Goal: Task Accomplishment & Management: Complete application form

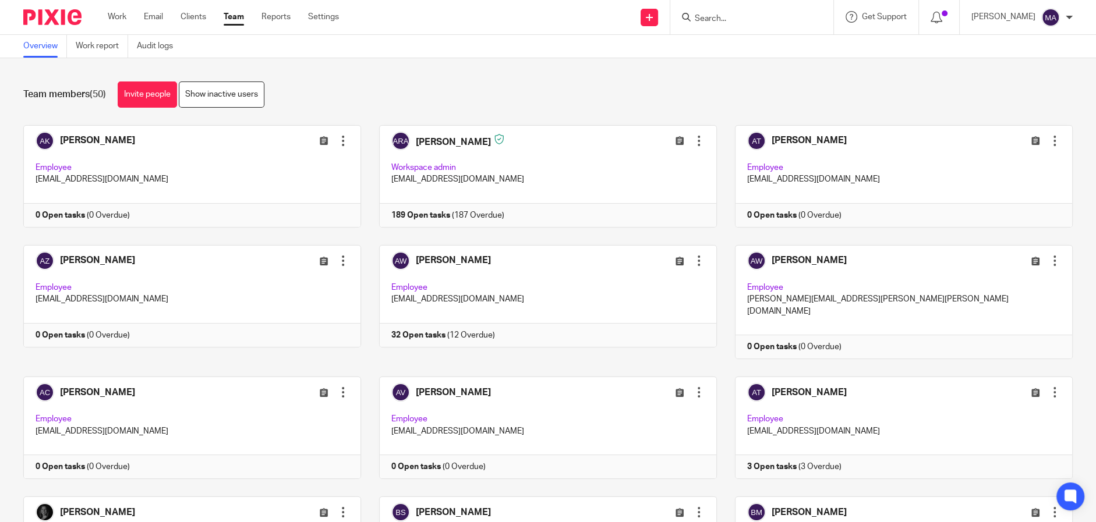
click at [723, 18] on input "Search" at bounding box center [746, 19] width 105 height 10
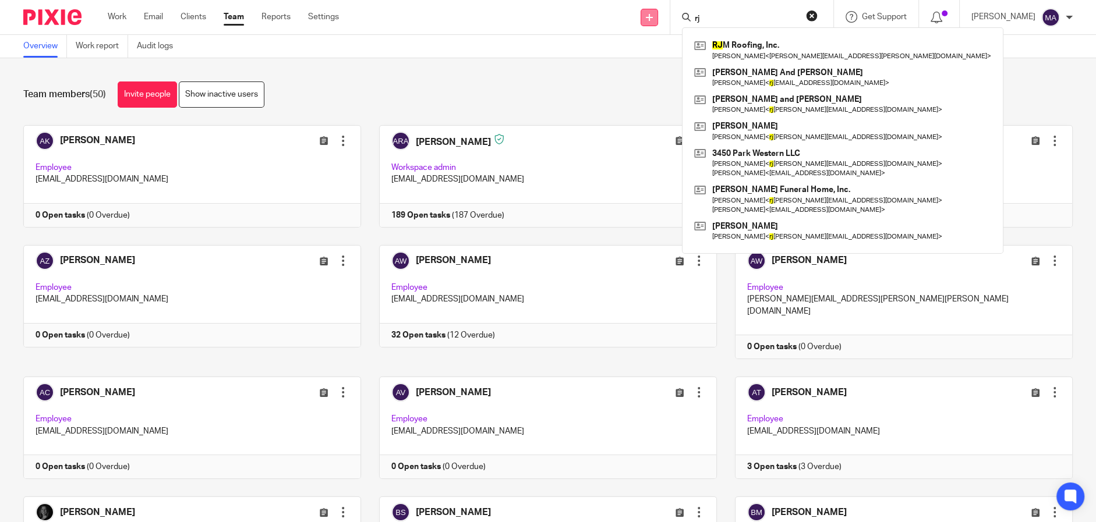
type input "rj"
click at [658, 18] on link at bounding box center [649, 17] width 17 height 17
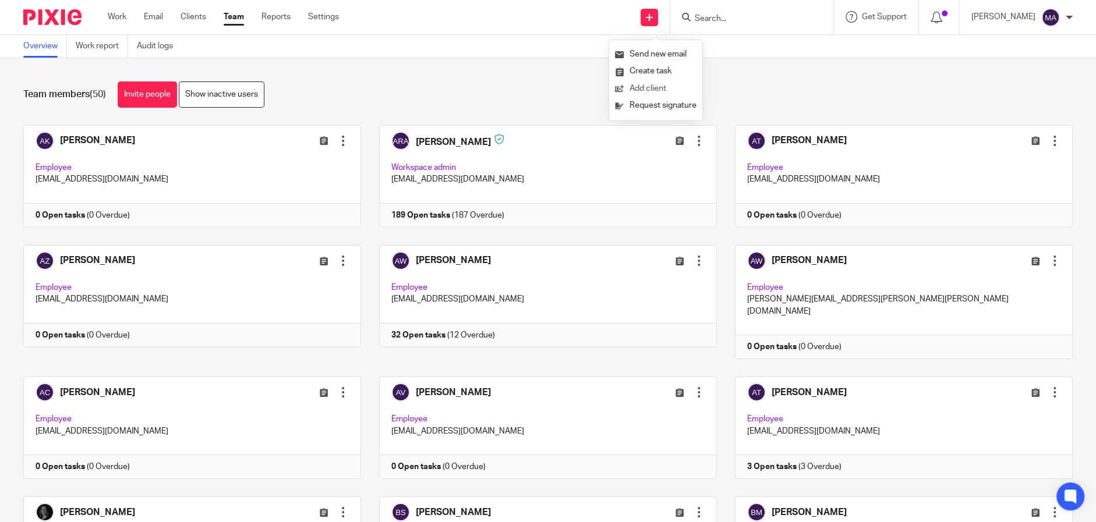
click at [668, 84] on link "Add client" at bounding box center [656, 88] width 82 height 17
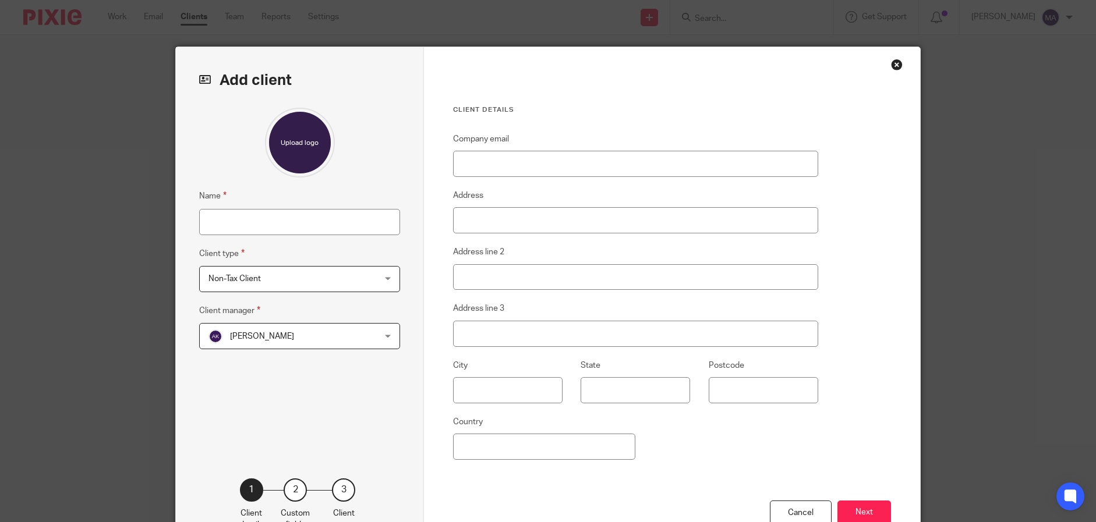
click at [341, 223] on input "Name" at bounding box center [299, 222] width 201 height 26
type input "[PERSON_NAME]"
click at [376, 344] on div "[PERSON_NAME] [PERSON_NAME]" at bounding box center [299, 336] width 201 height 26
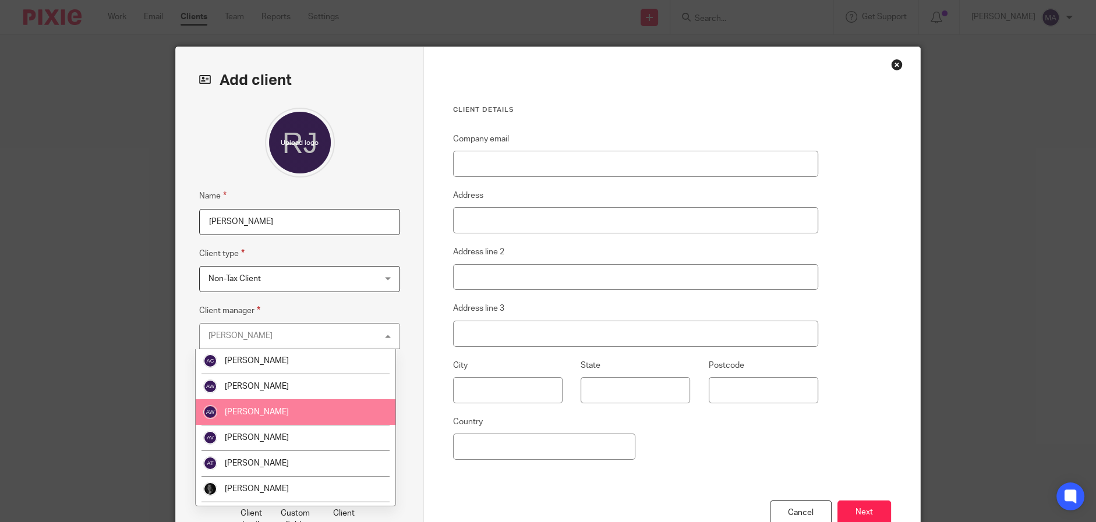
scroll to position [116, 0]
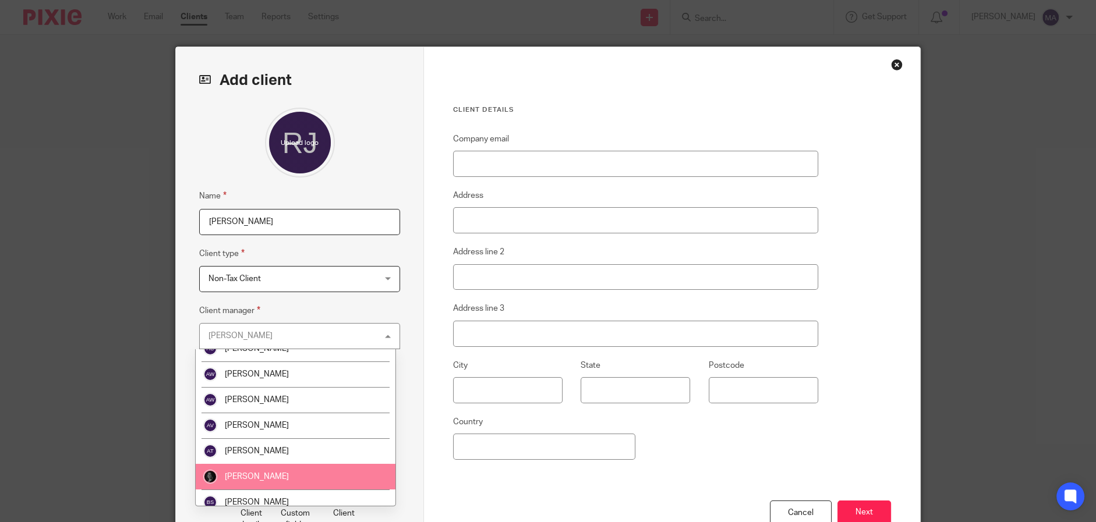
click at [310, 466] on li "[PERSON_NAME]" at bounding box center [296, 477] width 200 height 26
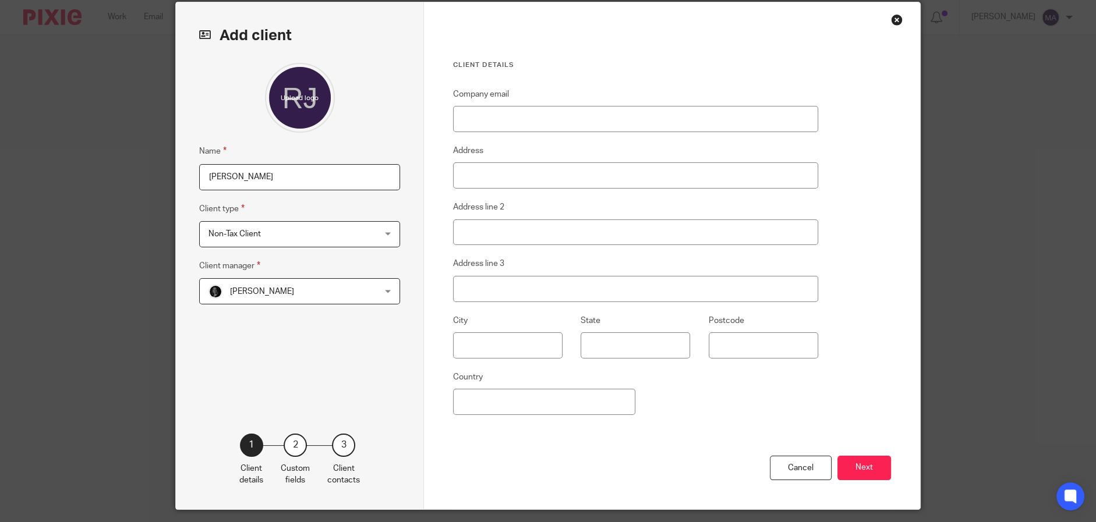
scroll to position [79, 0]
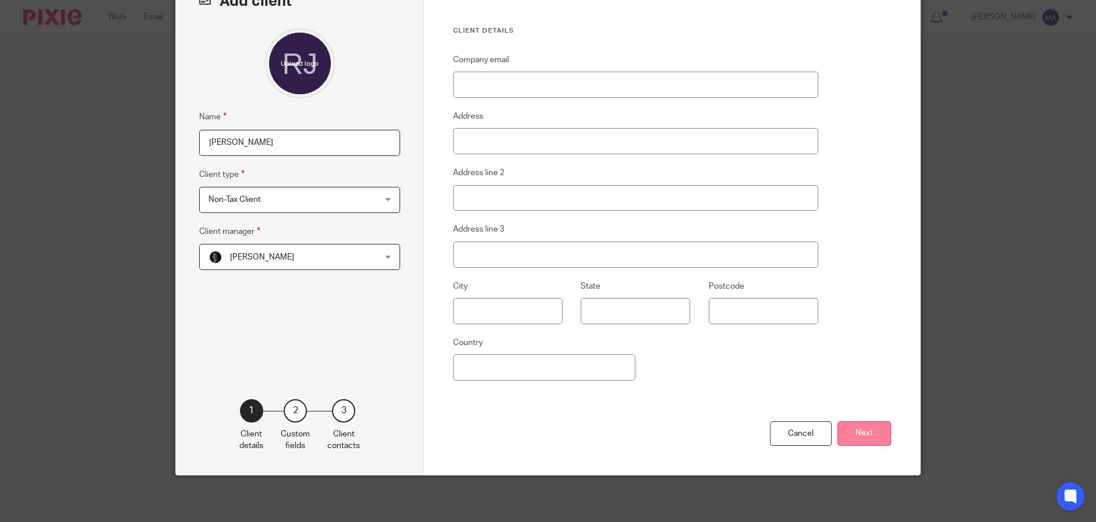
click at [848, 432] on button "Next" at bounding box center [864, 434] width 54 height 25
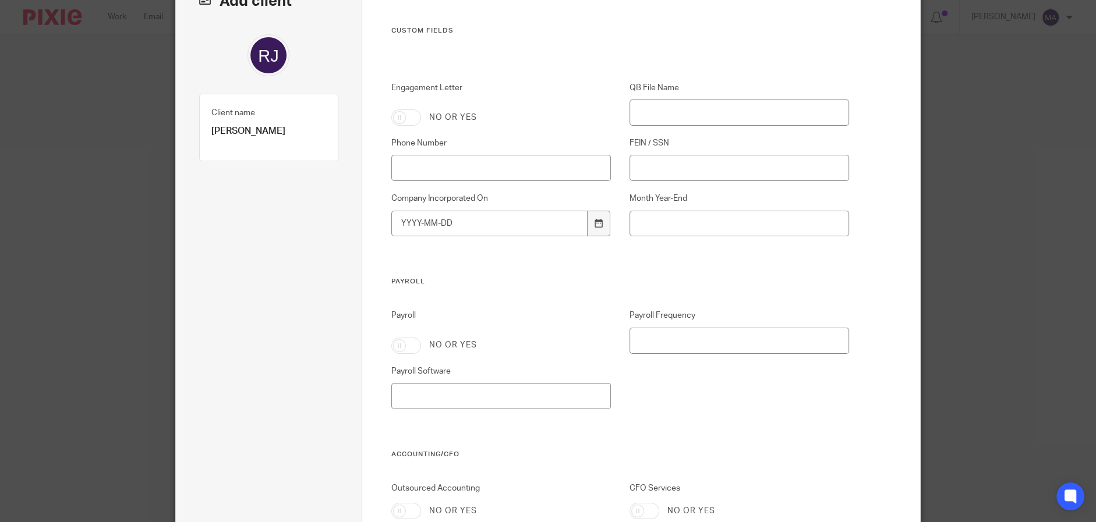
click at [404, 117] on input "Engagement Letter" at bounding box center [406, 117] width 30 height 16
checkbox input "true"
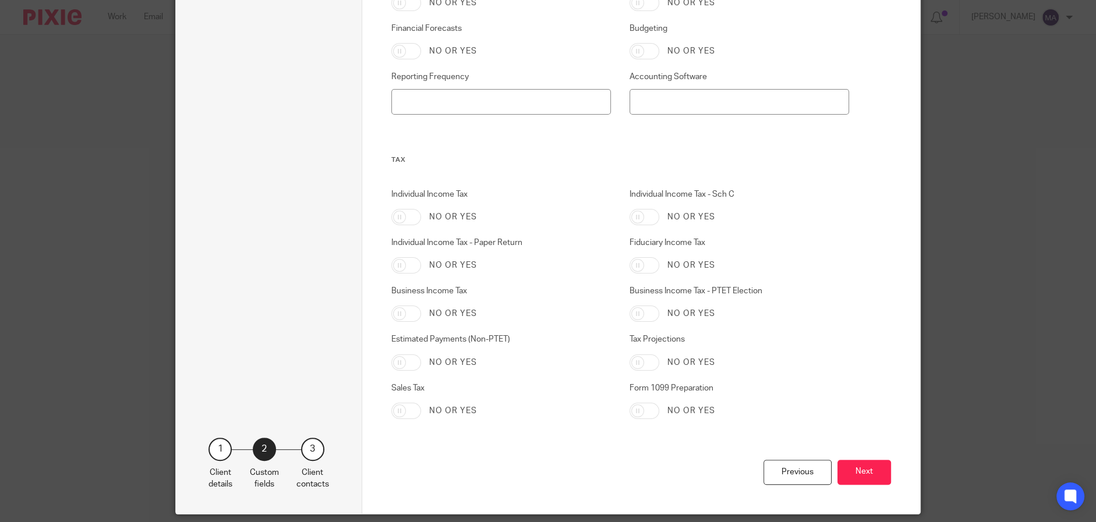
scroll to position [626, 0]
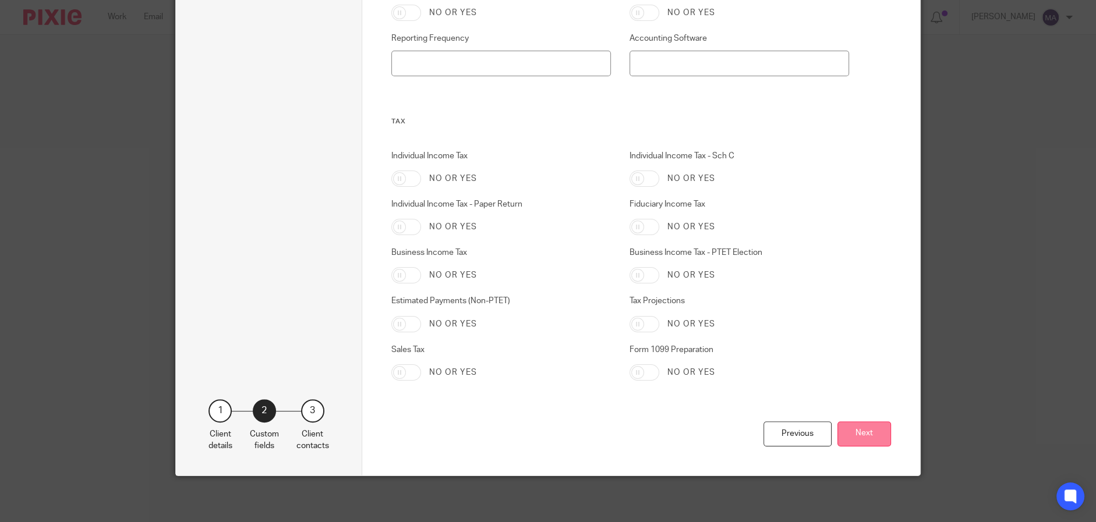
click at [860, 436] on button "Next" at bounding box center [864, 434] width 54 height 25
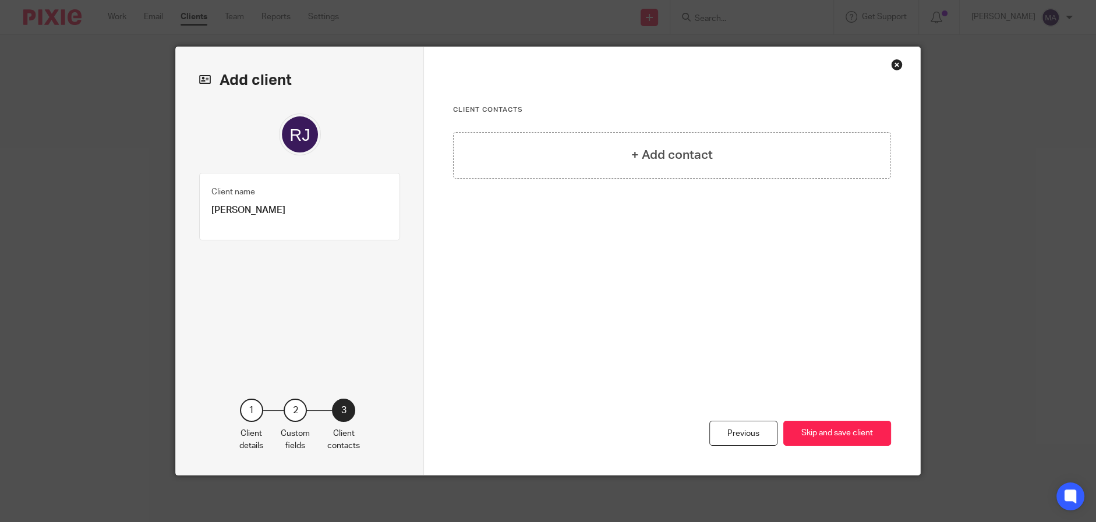
scroll to position [0, 0]
click at [689, 153] on h4 "+ Add contact" at bounding box center [672, 155] width 82 height 18
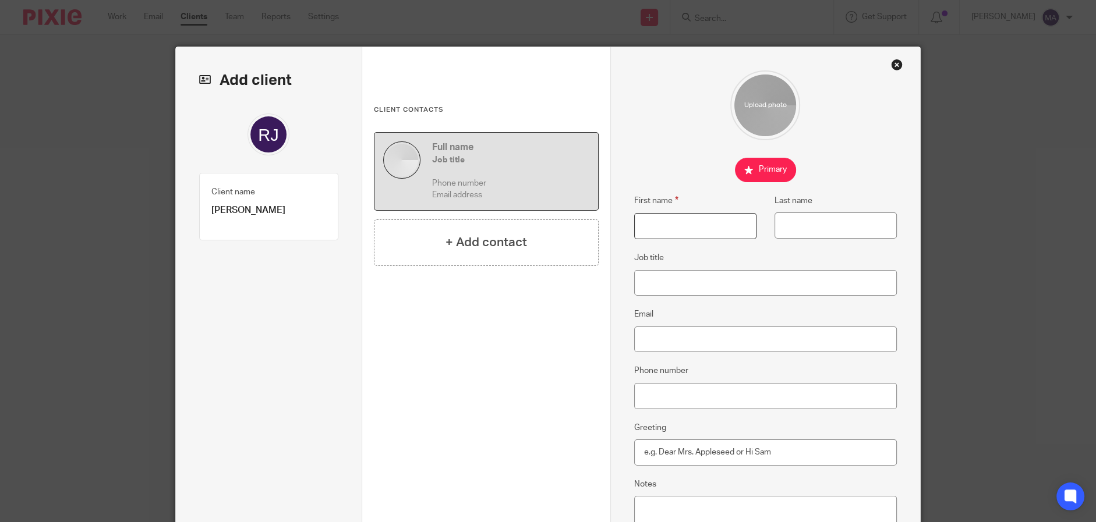
click at [687, 237] on input "First name" at bounding box center [695, 226] width 122 height 26
type input "[PERSON_NAME]"
click at [736, 328] on input "Email" at bounding box center [765, 340] width 263 height 26
paste input "[EMAIL_ADDRESS][DOMAIN_NAME]"
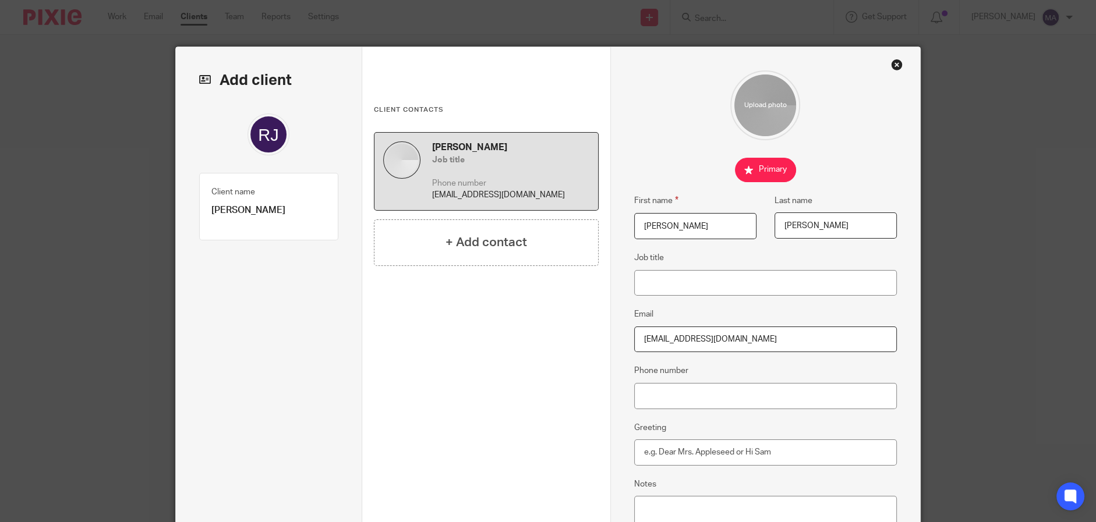
type input "[EMAIL_ADDRESS][DOMAIN_NAME]"
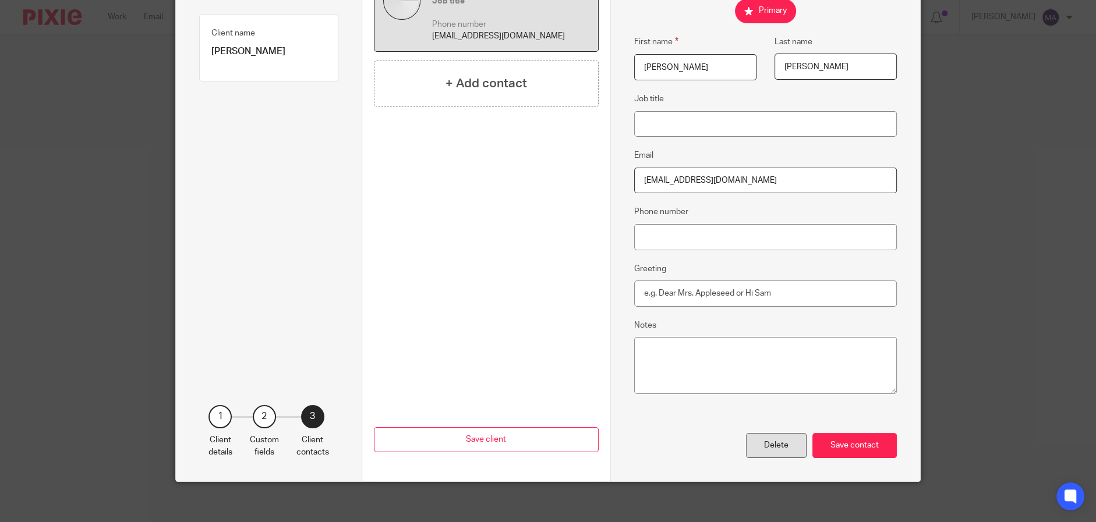
scroll to position [165, 0]
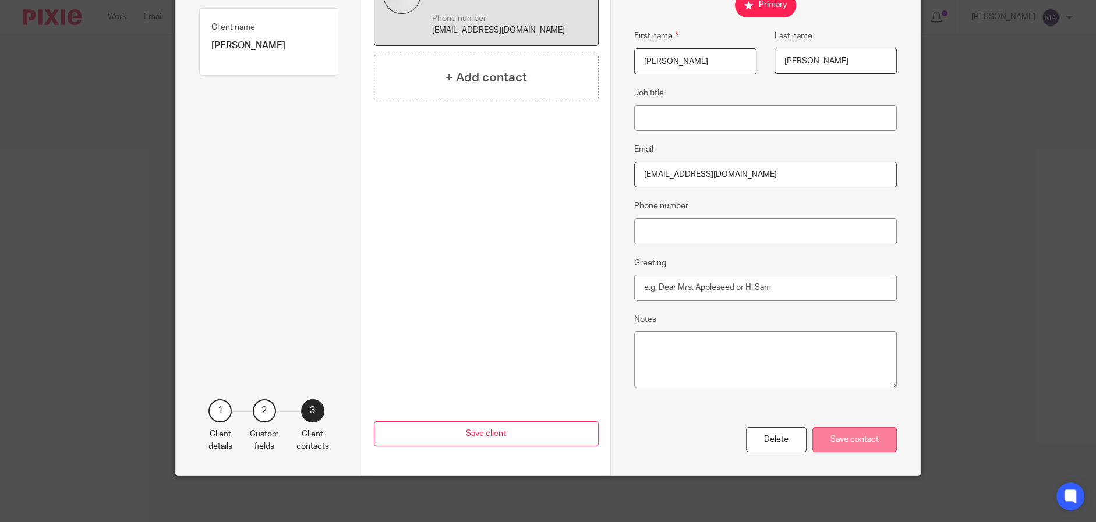
click at [844, 434] on div "Save contact" at bounding box center [854, 439] width 84 height 25
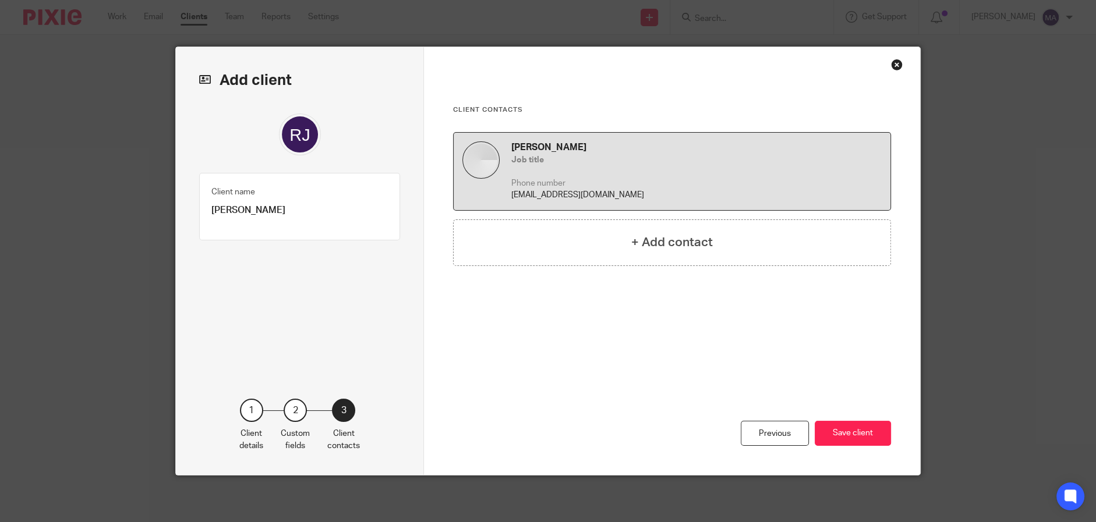
scroll to position [0, 0]
click at [743, 242] on div "+ Add contact" at bounding box center [672, 243] width 438 height 47
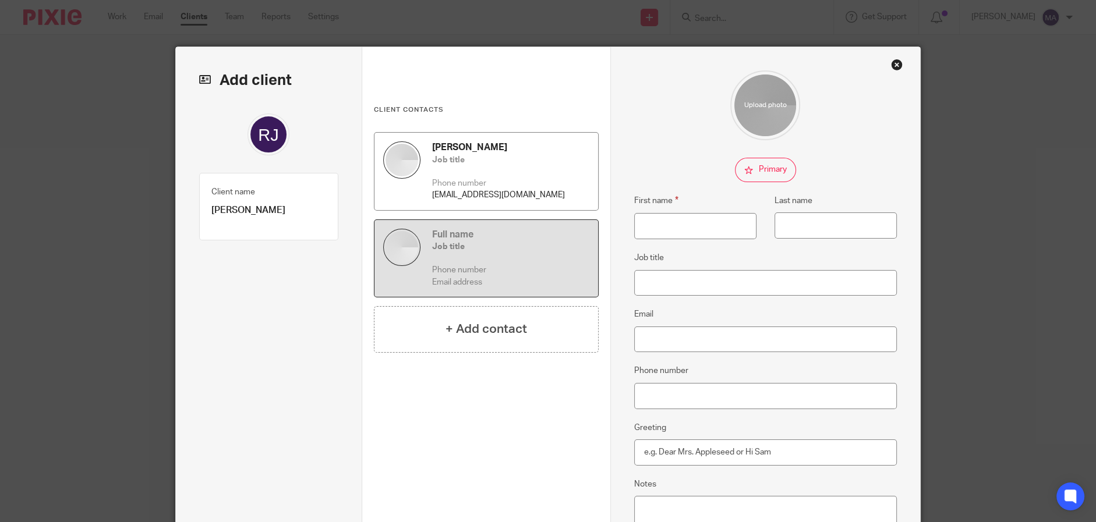
click at [554, 182] on p "Phone number" at bounding box center [510, 184] width 157 height 12
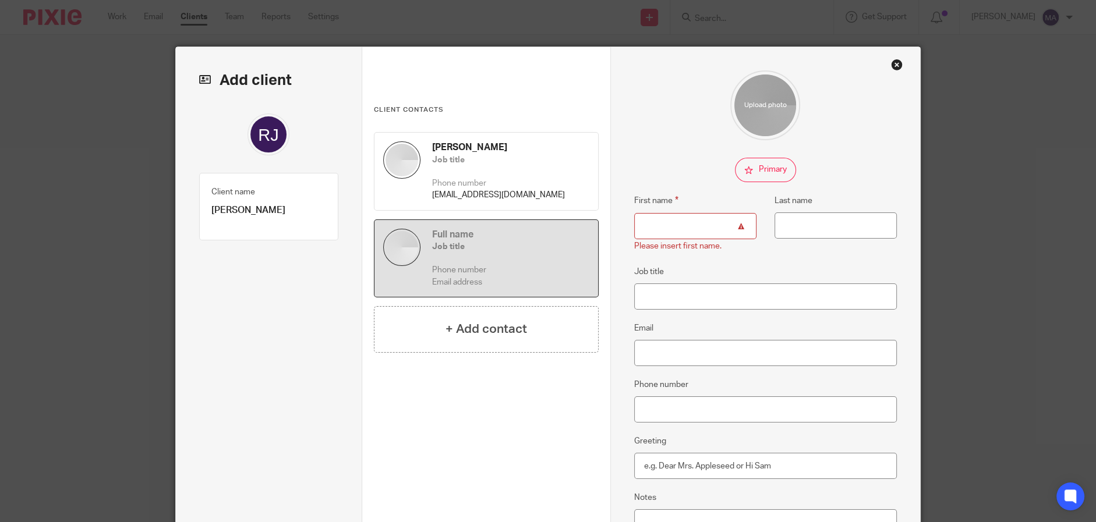
click at [748, 168] on input "checkbox" at bounding box center [765, 170] width 61 height 24
click at [754, 175] on input "checkbox" at bounding box center [765, 170] width 61 height 24
checkbox input "false"
click at [701, 215] on input "First name" at bounding box center [695, 226] width 122 height 26
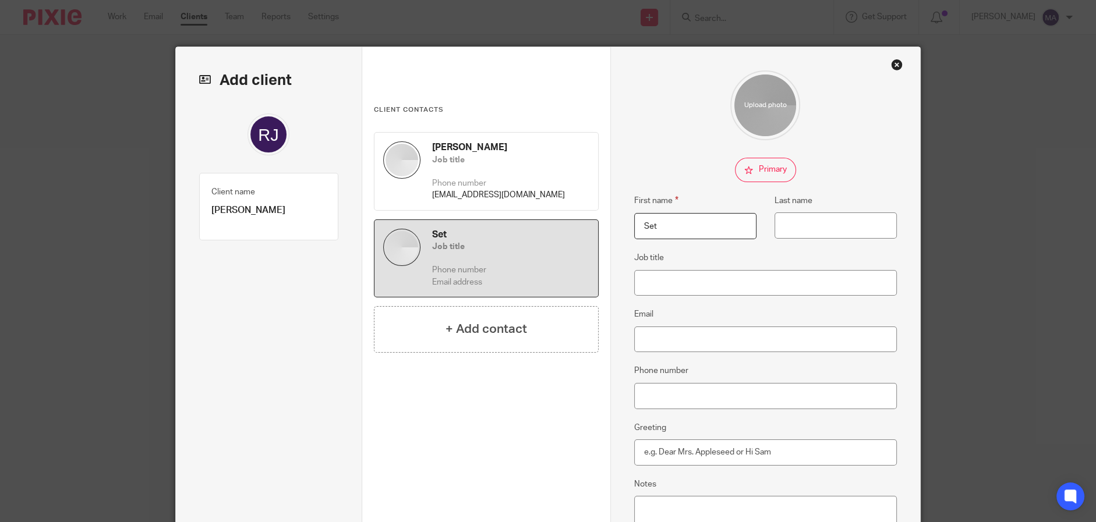
click at [699, 218] on input "Set" at bounding box center [695, 226] width 122 height 26
type input "[PERSON_NAME]"
paste input "[EMAIL_ADDRESS][DOMAIN_NAME]"
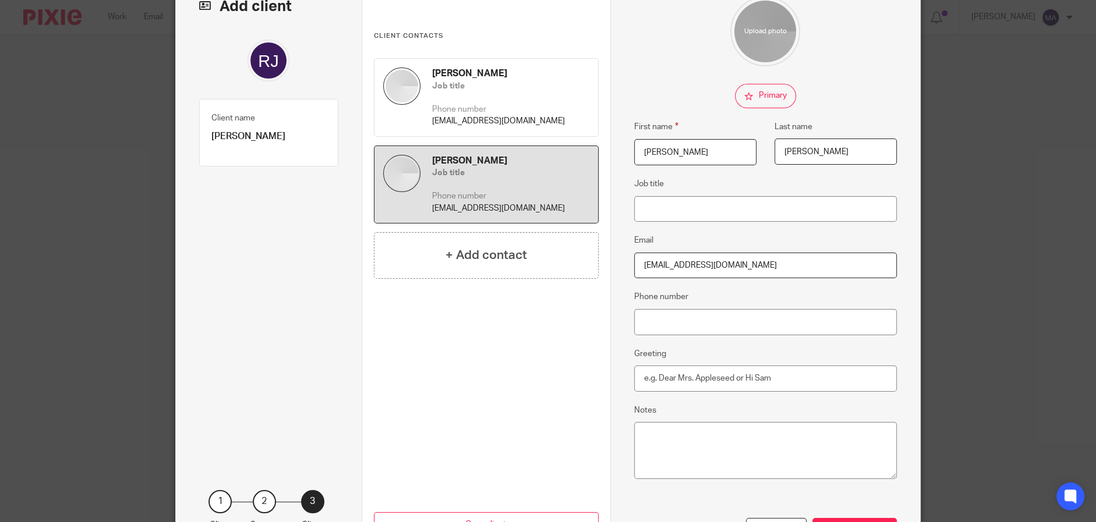
scroll to position [116, 0]
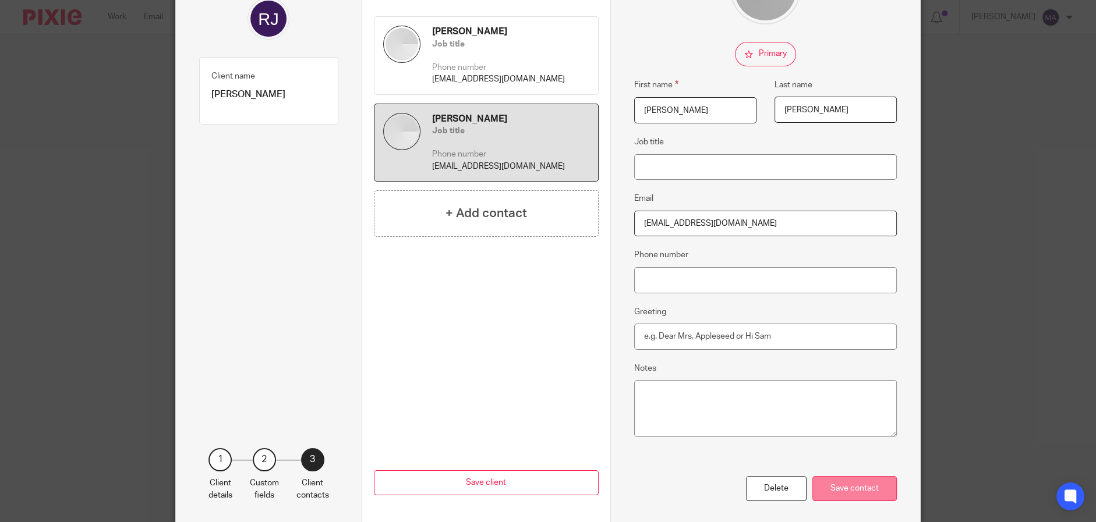
type input "[EMAIL_ADDRESS][DOMAIN_NAME]"
click at [846, 485] on div "Save contact" at bounding box center [854, 488] width 84 height 25
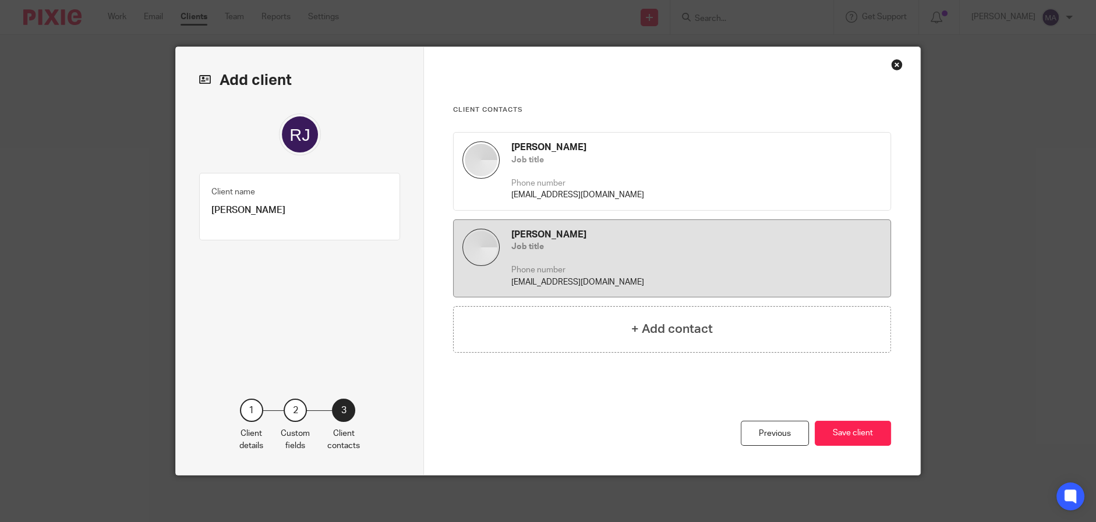
scroll to position [0, 0]
click at [582, 174] on div "[PERSON_NAME] Job title Phone number [EMAIL_ADDRESS][DOMAIN_NAME]" at bounding box center [696, 172] width 370 height 60
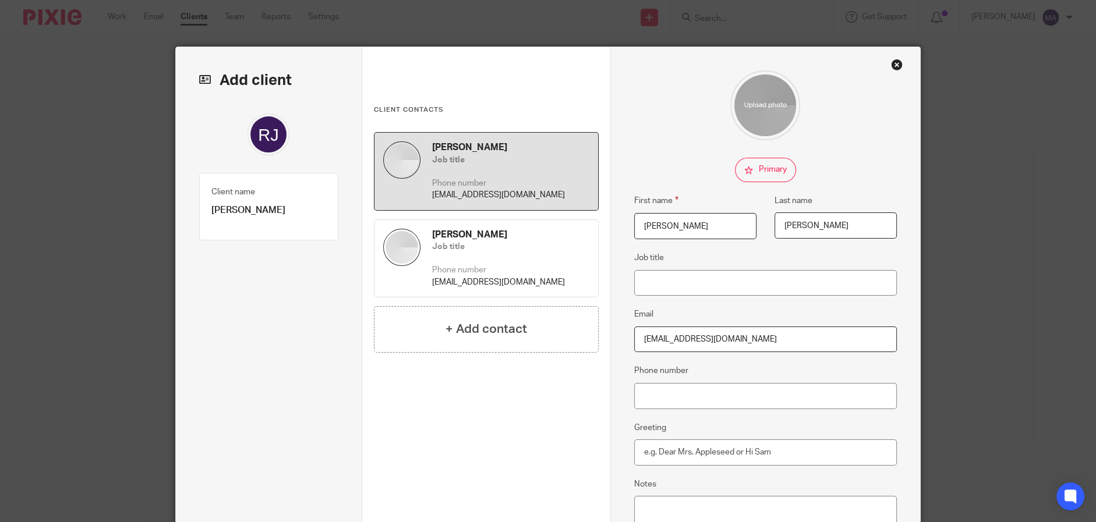
click at [751, 161] on input "checkbox" at bounding box center [765, 170] width 61 height 24
checkbox input "true"
click at [531, 411] on div "[PERSON_NAME] Job title Phone number [EMAIL_ADDRESS][DOMAIN_NAME] [PERSON_NAME]…" at bounding box center [486, 304] width 225 height 344
click at [591, 81] on div "Client contacts [PERSON_NAME] Job title Phone number [EMAIL_ADDRESS][DOMAIN_NAM…" at bounding box center [486, 343] width 248 height 593
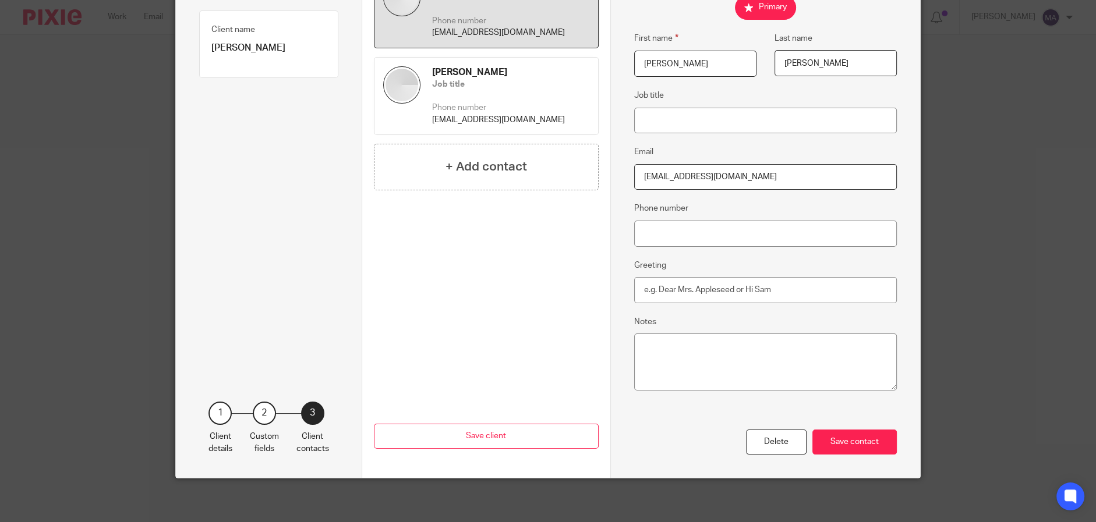
scroll to position [165, 0]
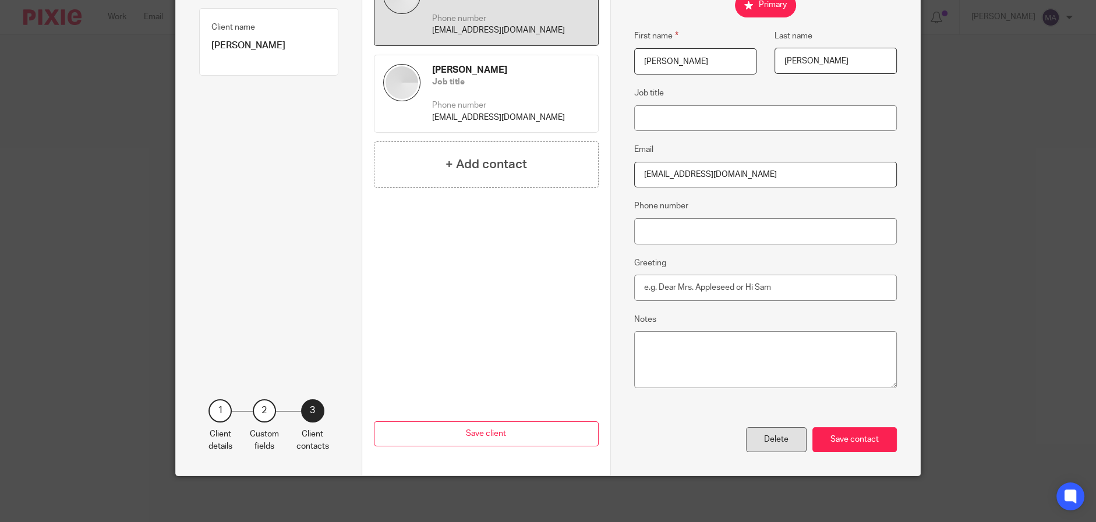
click at [769, 448] on div "Delete" at bounding box center [776, 439] width 61 height 25
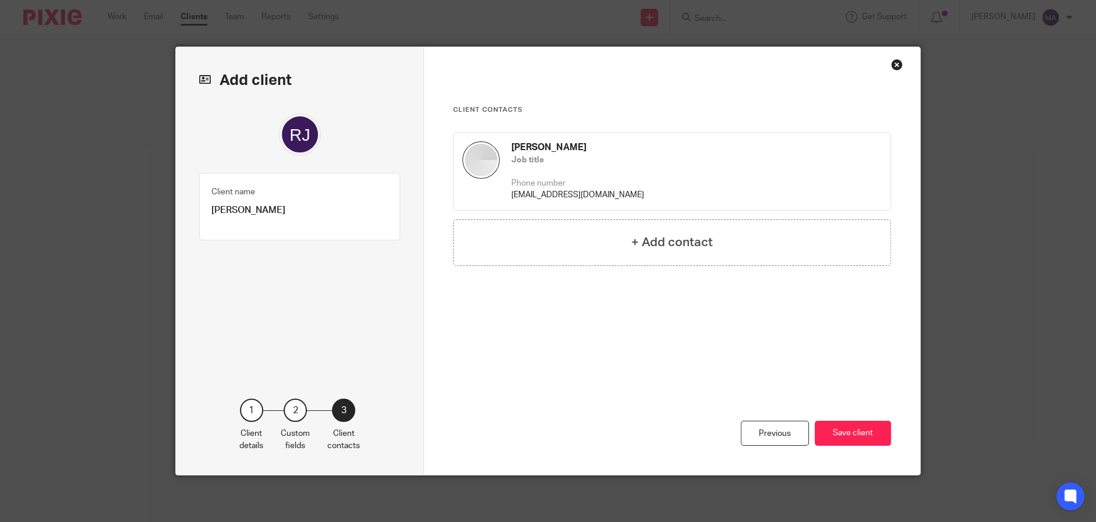
scroll to position [0, 0]
click at [694, 241] on h4 "+ Add contact" at bounding box center [672, 243] width 82 height 18
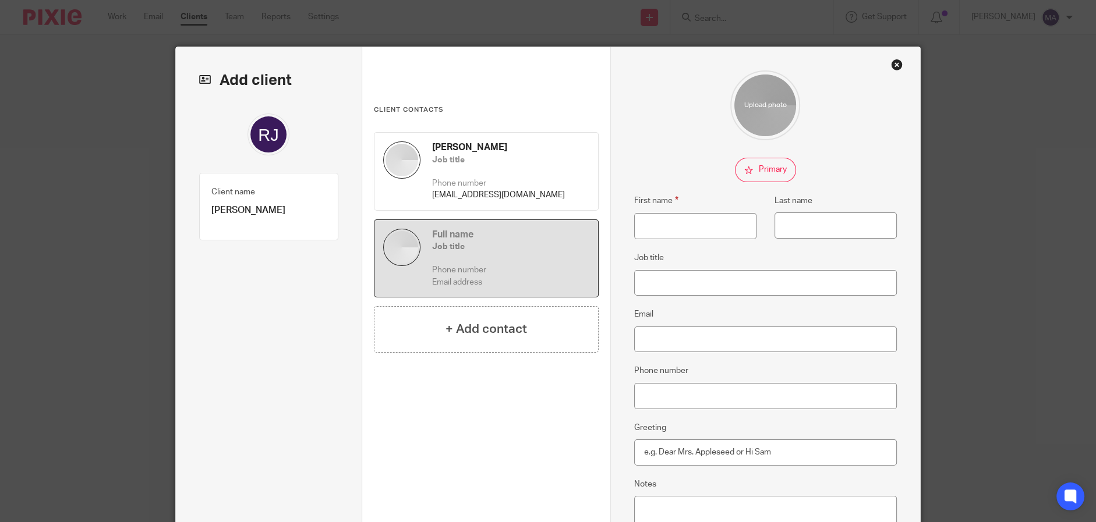
click at [749, 162] on input "checkbox" at bounding box center [765, 170] width 61 height 24
checkbox input "true"
click at [684, 228] on input "First name" at bounding box center [695, 226] width 122 height 26
type input "[PERSON_NAME]"
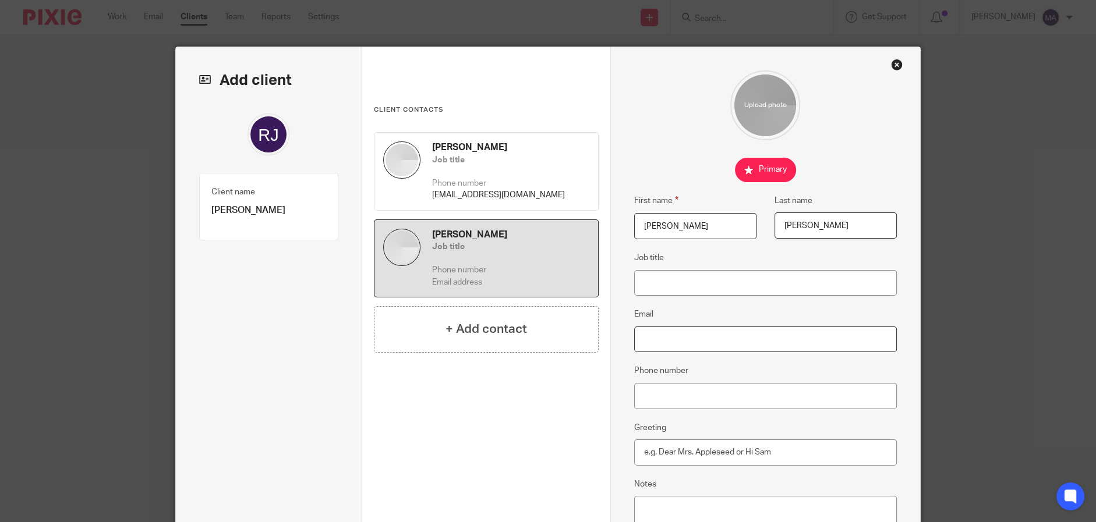
paste input "[EMAIL_ADDRESS][DOMAIN_NAME]"
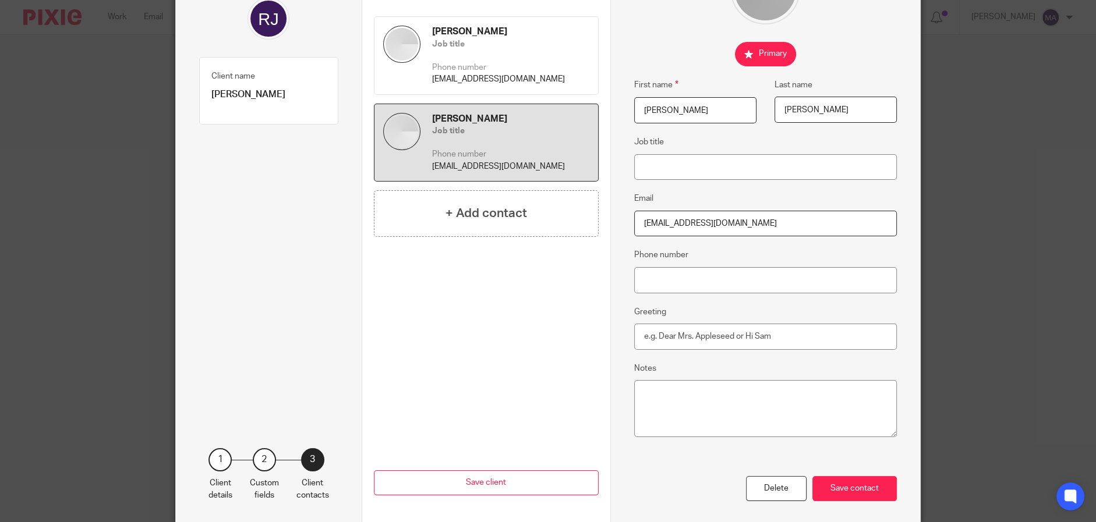
scroll to position [165, 0]
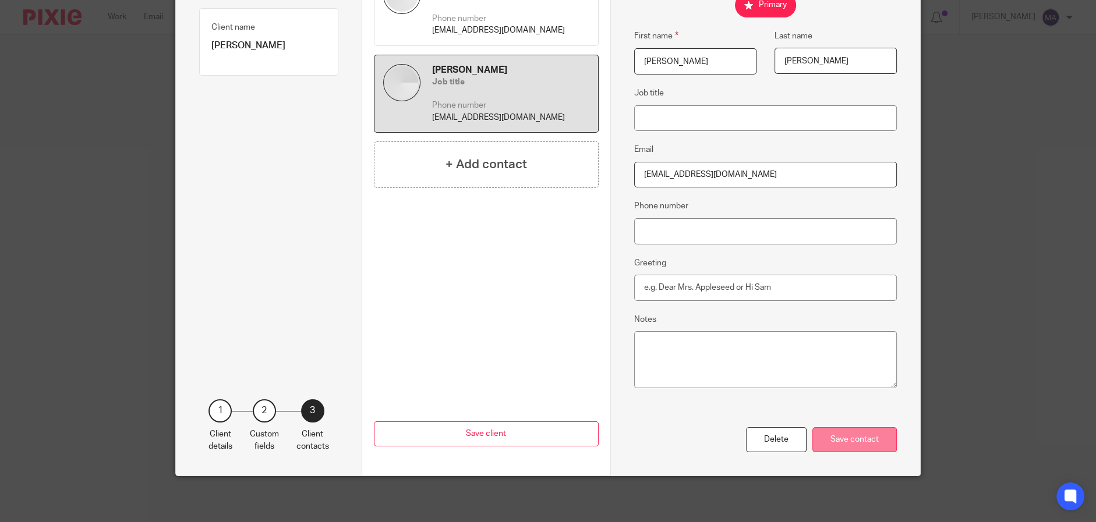
type input "[EMAIL_ADDRESS][DOMAIN_NAME]"
click at [853, 446] on div "Save contact" at bounding box center [854, 439] width 84 height 25
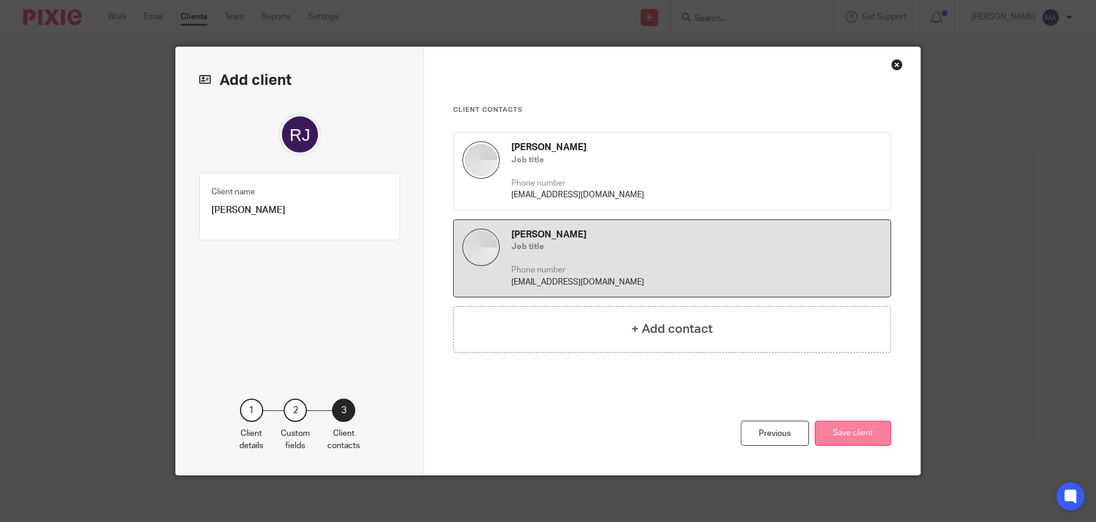
click at [843, 439] on button "Save client" at bounding box center [853, 433] width 76 height 25
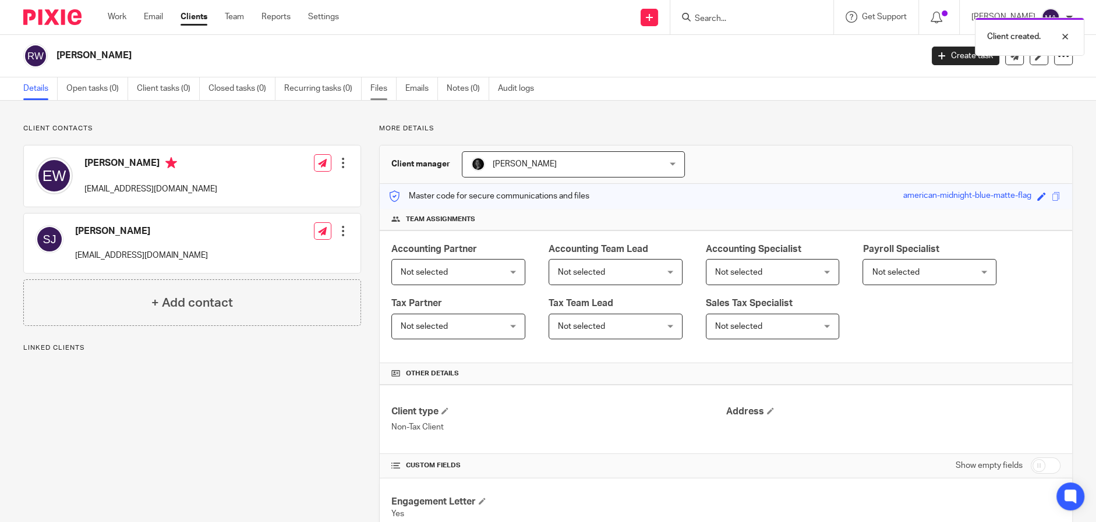
click at [388, 92] on link "Files" at bounding box center [383, 88] width 26 height 23
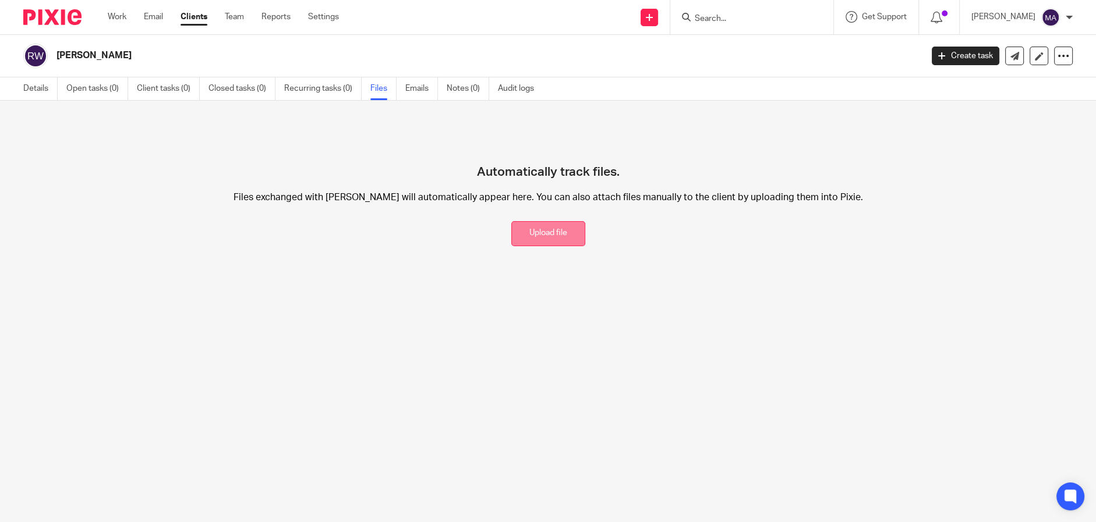
click at [522, 228] on button "Upload file" at bounding box center [548, 233] width 74 height 25
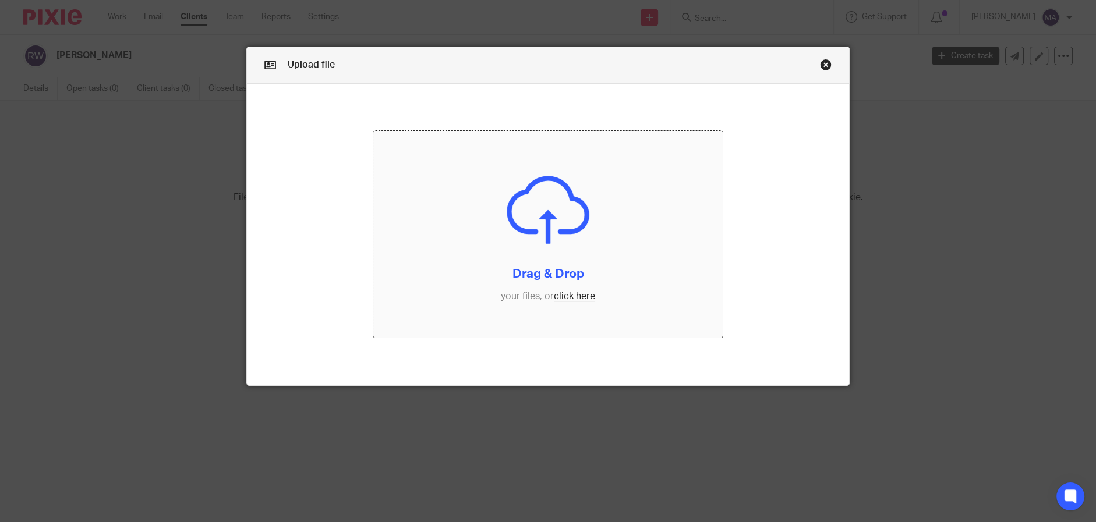
click at [528, 211] on input "file" at bounding box center [548, 234] width 350 height 207
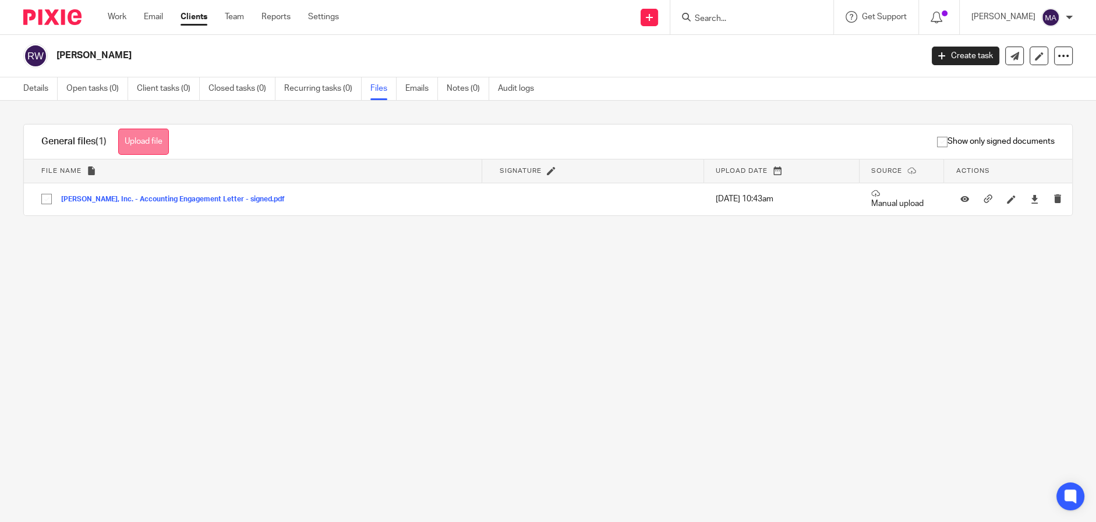
click at [140, 143] on button "Upload file" at bounding box center [143, 142] width 51 height 26
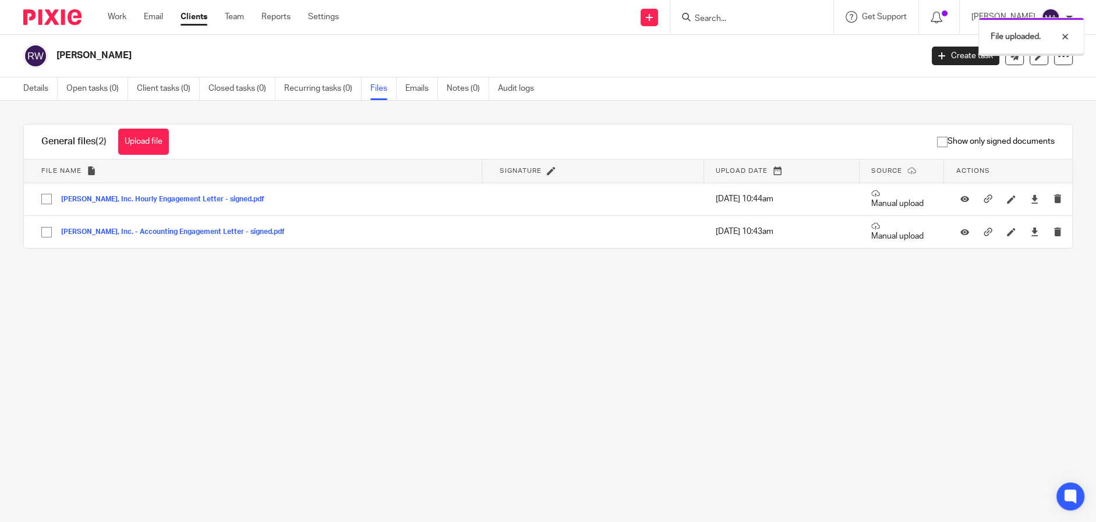
click at [699, 395] on main "R. J. Watson Create task Export data Merge Archive client Delete client Details…" at bounding box center [548, 261] width 1096 height 522
click at [147, 16] on link "Email" at bounding box center [153, 17] width 19 height 12
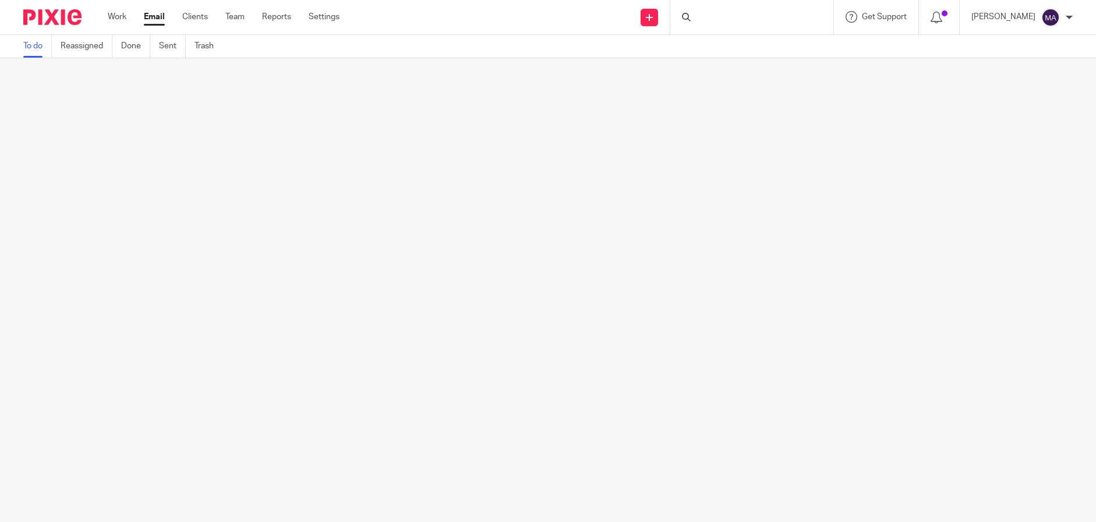
click at [121, 16] on link "Work" at bounding box center [117, 17] width 19 height 12
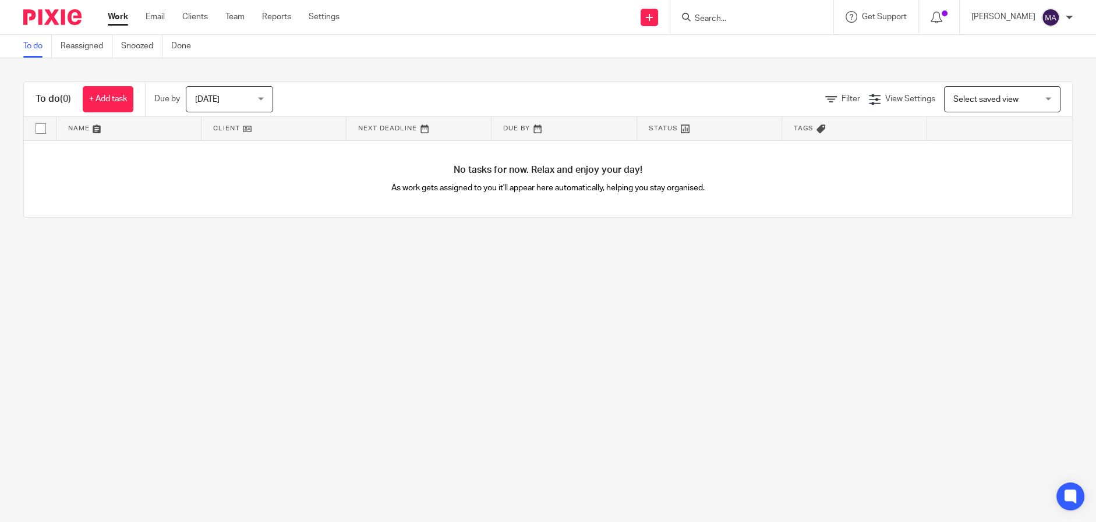
click at [443, 313] on main "To do Reassigned Snoozed Done To do (0) + Add task Due by Today Today Today Tom…" at bounding box center [548, 261] width 1096 height 522
